Goal: Download file/media

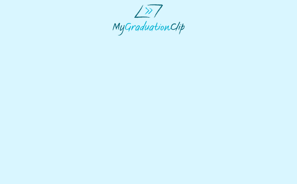
select select "**********"
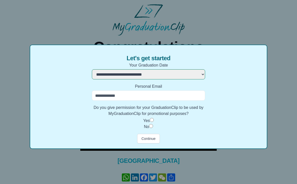
click at [185, 98] on input "Personal Email" at bounding box center [148, 95] width 113 height 10
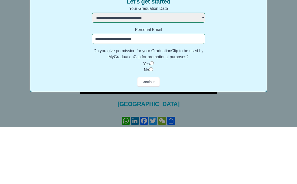
scroll to position [28, 0]
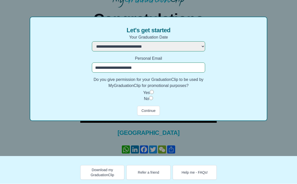
type input "**********"
click at [153, 110] on button "Continue" at bounding box center [148, 111] width 23 height 10
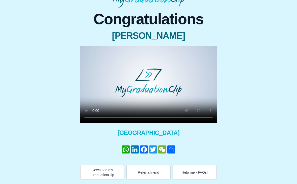
click at [145, 84] on video at bounding box center [148, 84] width 137 height 77
click at [201, 95] on video at bounding box center [148, 84] width 137 height 77
click at [197, 96] on video at bounding box center [148, 84] width 137 height 77
click at [184, 83] on video at bounding box center [148, 84] width 137 height 77
click at [150, 83] on video at bounding box center [148, 84] width 137 height 77
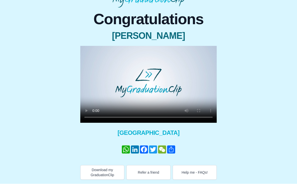
scroll to position [22, 0]
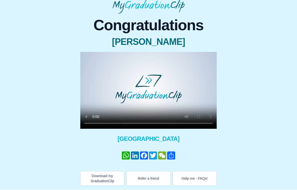
click at [84, 54] on video at bounding box center [148, 90] width 137 height 77
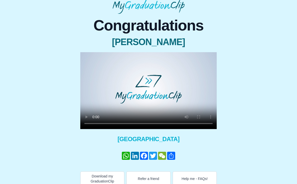
click at [148, 87] on video at bounding box center [148, 90] width 137 height 77
click at [150, 90] on video at bounding box center [148, 90] width 137 height 77
click at [148, 90] on video at bounding box center [148, 90] width 137 height 77
click at [146, 90] on video at bounding box center [148, 90] width 137 height 77
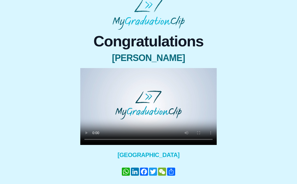
scroll to position [0, 0]
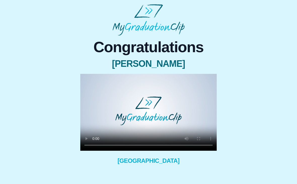
click at [145, 110] on video at bounding box center [148, 112] width 137 height 77
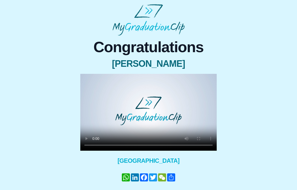
click at [85, 74] on video at bounding box center [148, 112] width 137 height 77
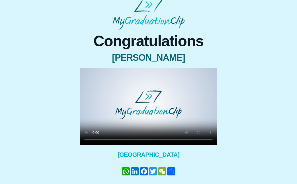
scroll to position [6, 0]
click at [149, 103] on video at bounding box center [148, 106] width 137 height 77
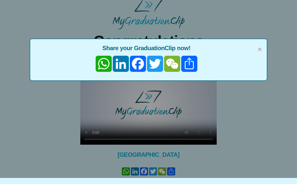
click at [258, 48] on span "×" at bounding box center [260, 49] width 4 height 11
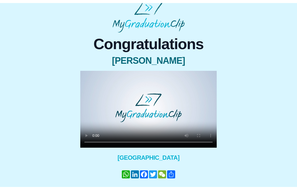
scroll to position [0, 0]
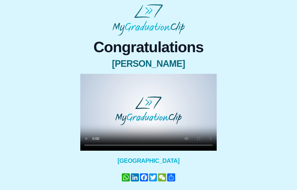
click at [83, 78] on video at bounding box center [148, 112] width 137 height 77
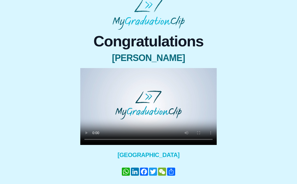
scroll to position [6, 0]
click at [213, 138] on video at bounding box center [148, 106] width 137 height 77
click at [209, 138] on video at bounding box center [148, 106] width 137 height 77
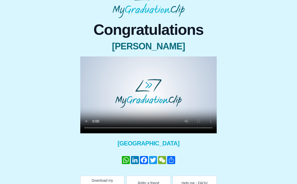
click at [101, 184] on button "Download my GraduationClip" at bounding box center [102, 183] width 44 height 15
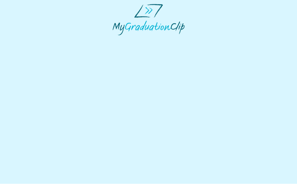
scroll to position [0, 0]
